Goal: Task Accomplishment & Management: Manage account settings

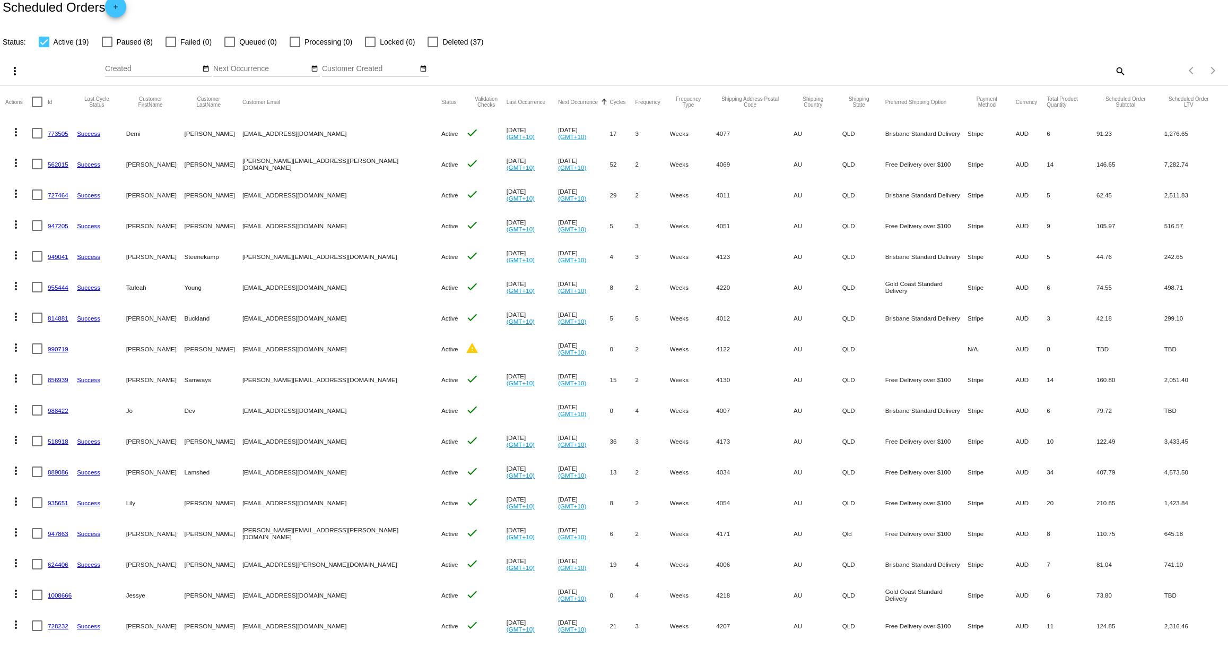
scroll to position [15, 0]
click at [13, 346] on mat-icon "more_vert" at bounding box center [16, 346] width 13 height 13
click at [45, 471] on span "Delete" at bounding box center [47, 474] width 21 height 8
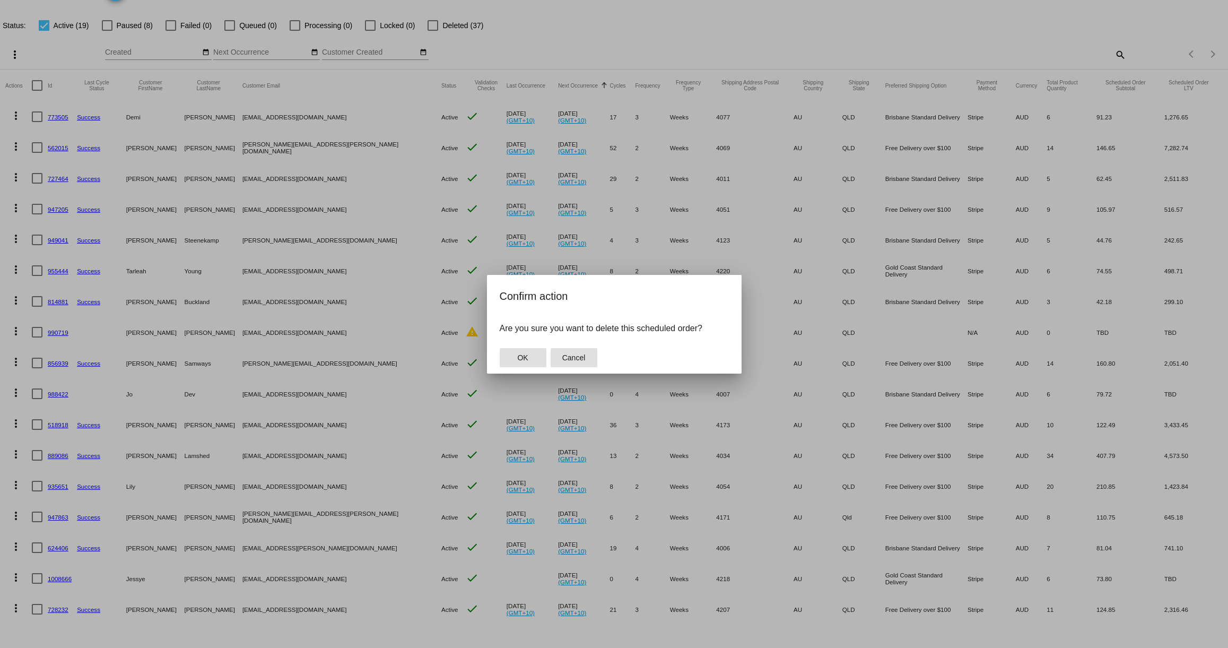
click at [584, 357] on span "Cancel" at bounding box center [573, 357] width 23 height 8
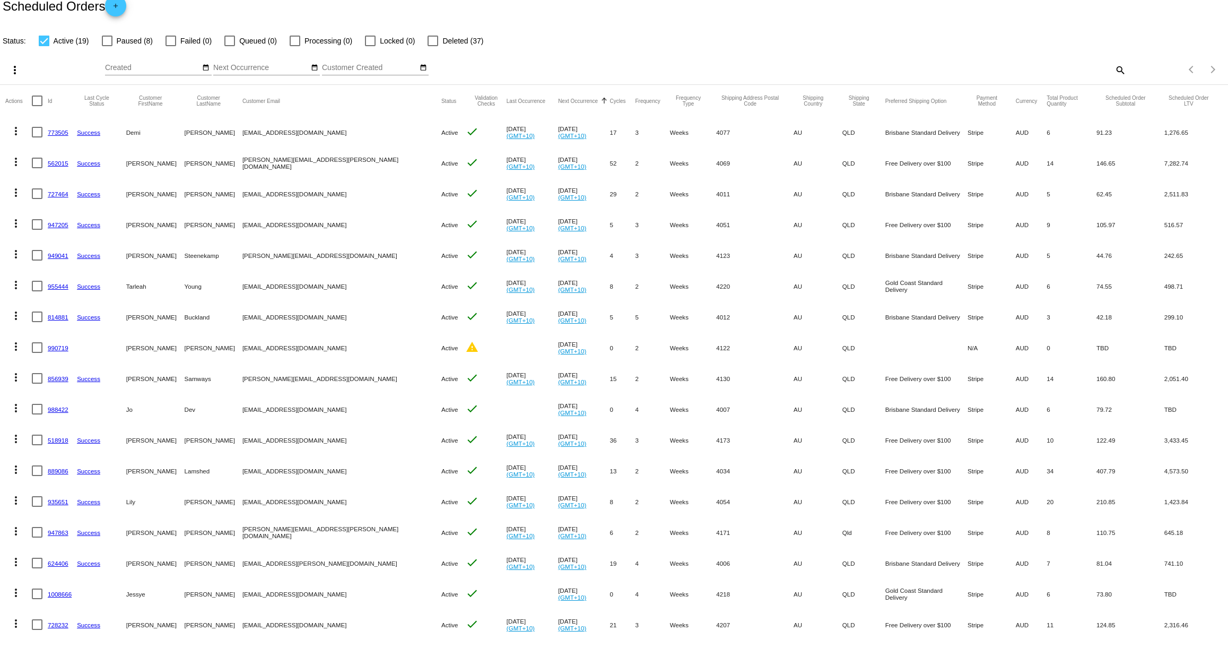
click at [16, 345] on mat-icon "more_vert" at bounding box center [16, 346] width 13 height 13
click at [47, 470] on span "Delete" at bounding box center [47, 474] width 21 height 8
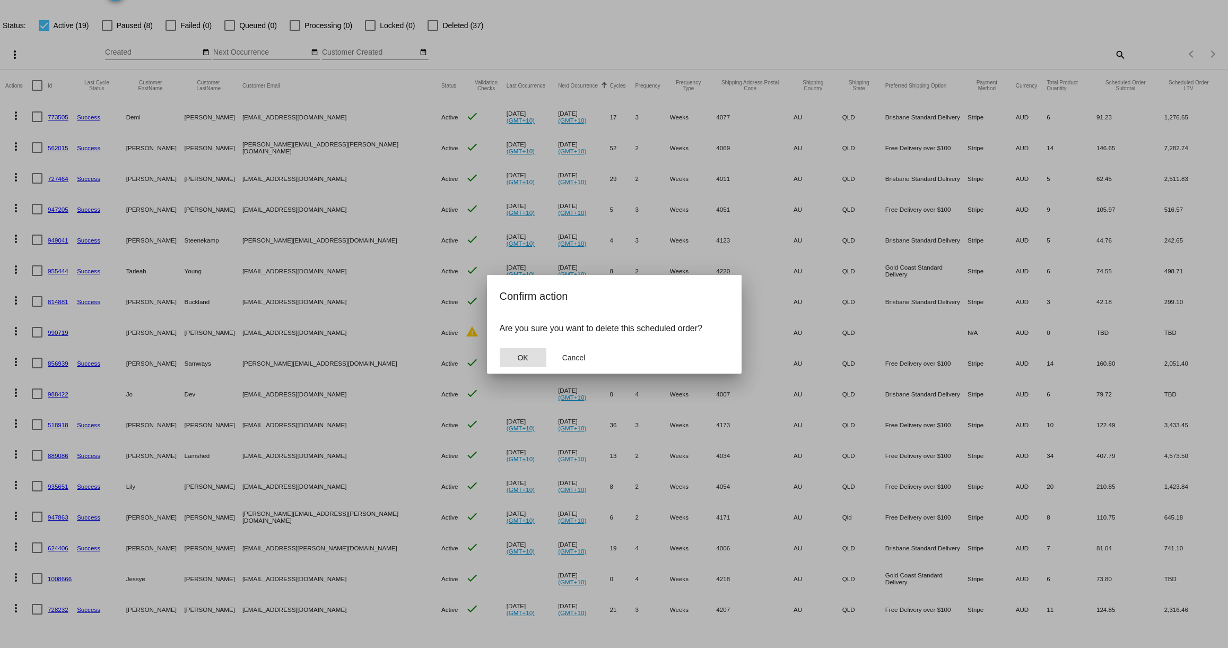
click at [515, 357] on button "OK" at bounding box center [523, 357] width 47 height 19
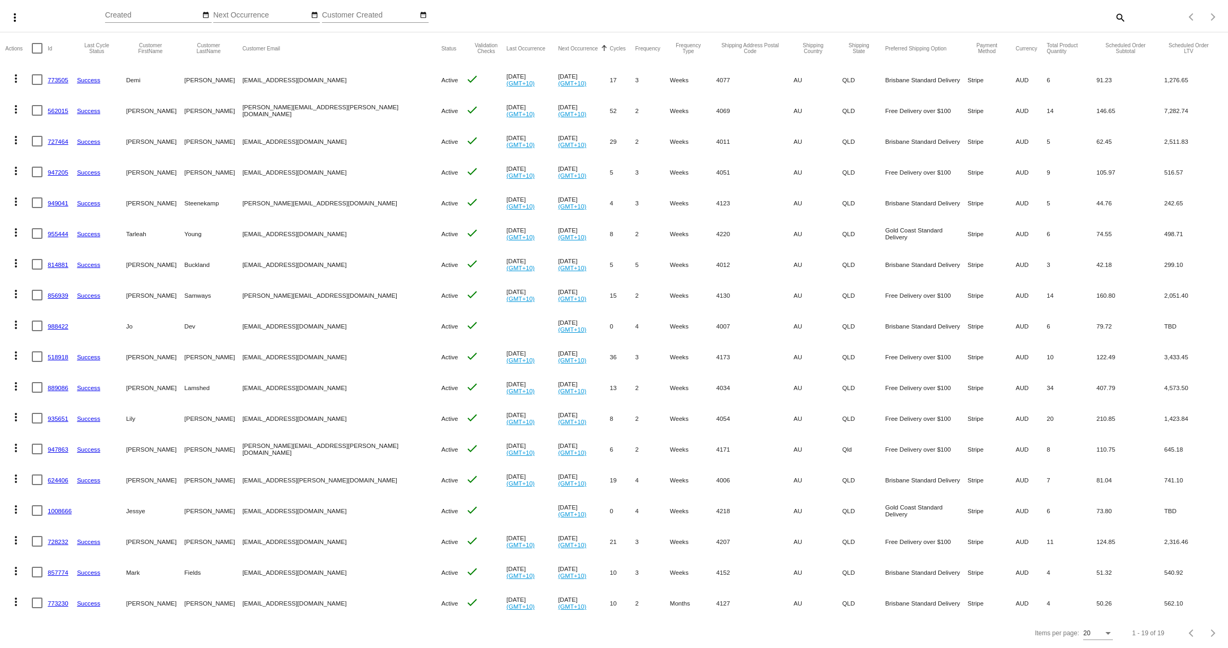
scroll to position [0, 0]
